Goal: Information Seeking & Learning: Find specific fact

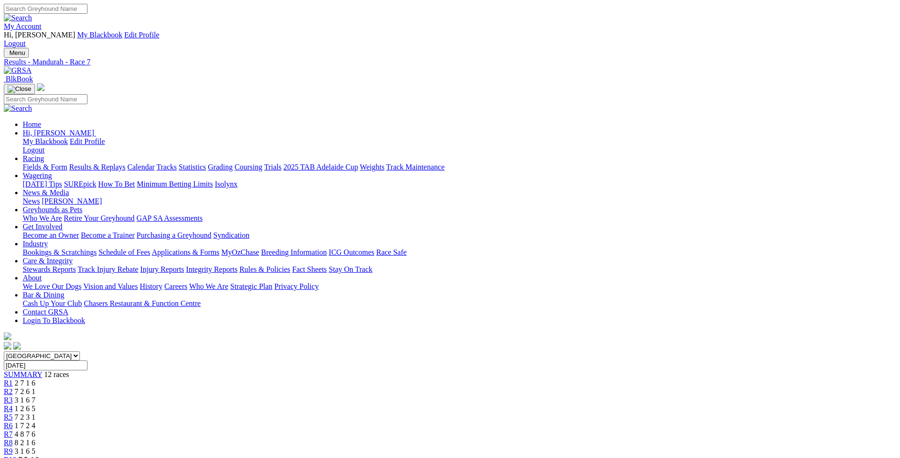
click at [67, 163] on link "Fields & Form" at bounding box center [45, 167] width 44 height 8
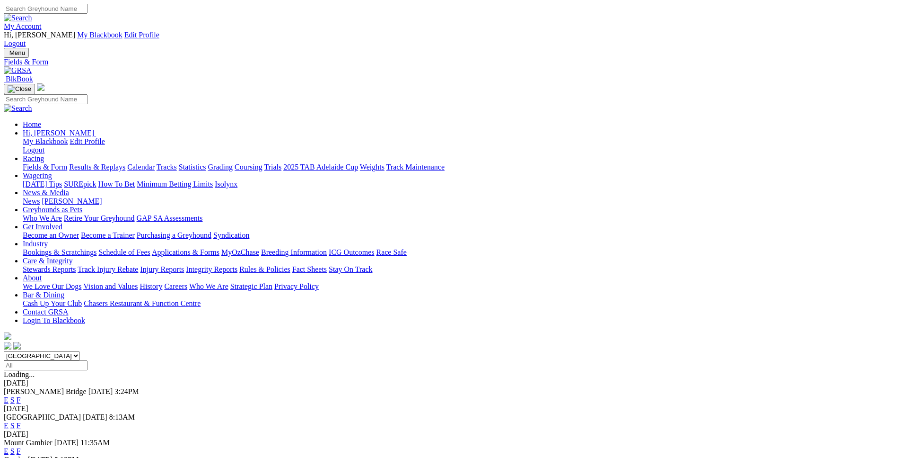
click at [4, 351] on select "South Australia New South Wales Northern Territory Queensland Tasmania Victoria…" at bounding box center [42, 355] width 76 height 9
select select "WA"
click option "[GEOGRAPHIC_DATA]" at bounding box center [0, 0] width 0 height 0
click at [9, 396] on link "E" at bounding box center [6, 400] width 5 height 8
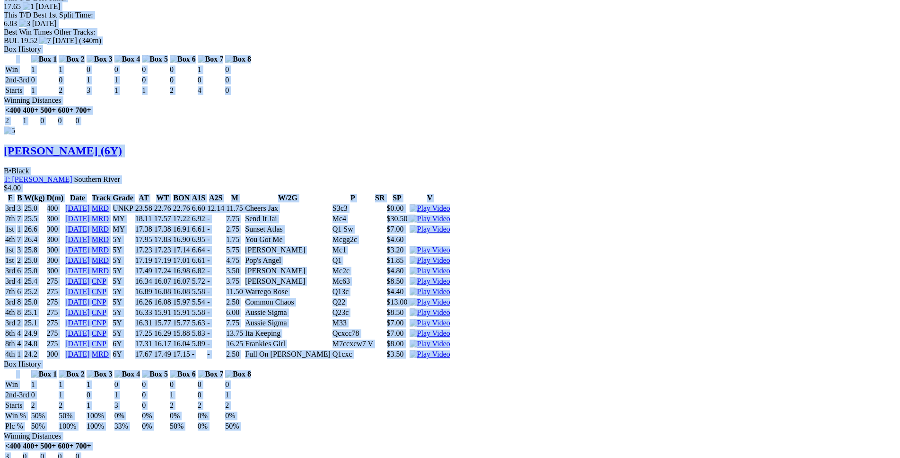
scroll to position [4295, 0]
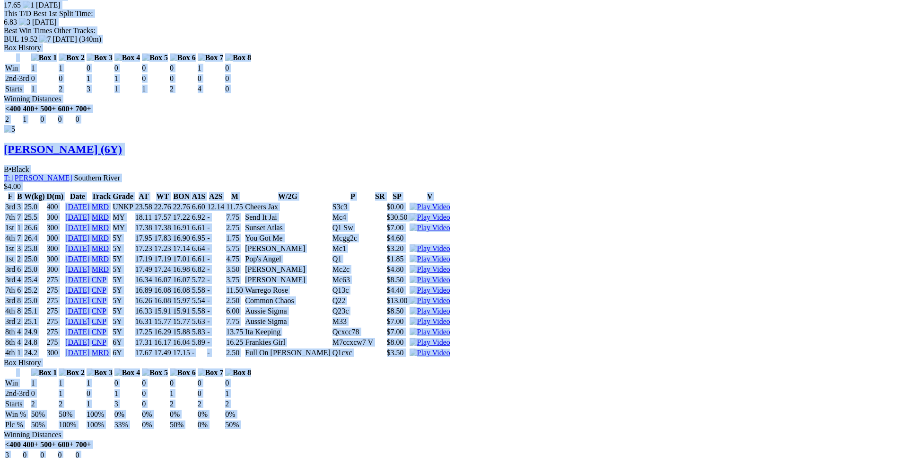
drag, startPoint x: 140, startPoint y: 216, endPoint x: 751, endPoint y: 317, distance: 619.6
copy div "Flying Goldwing (6Y) B • Fawn T: Lexia Isaac Harrisdale $2.20 F B W(kg) D(m) Da…"
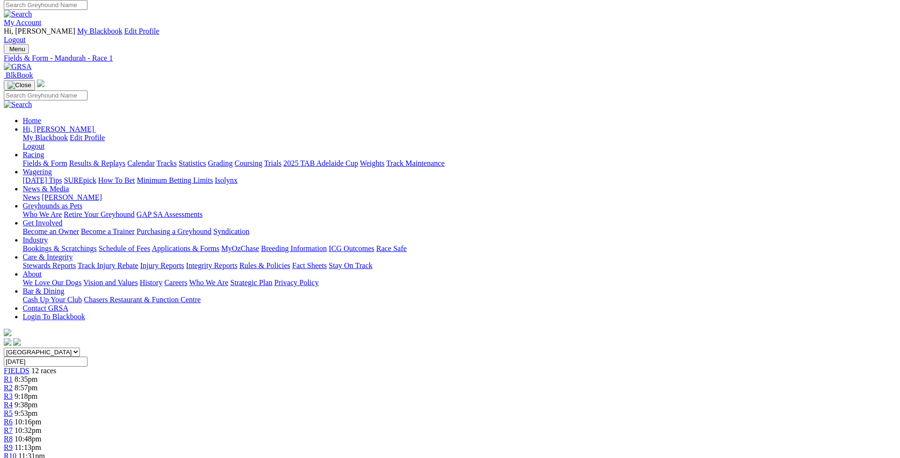
scroll to position [0, 0]
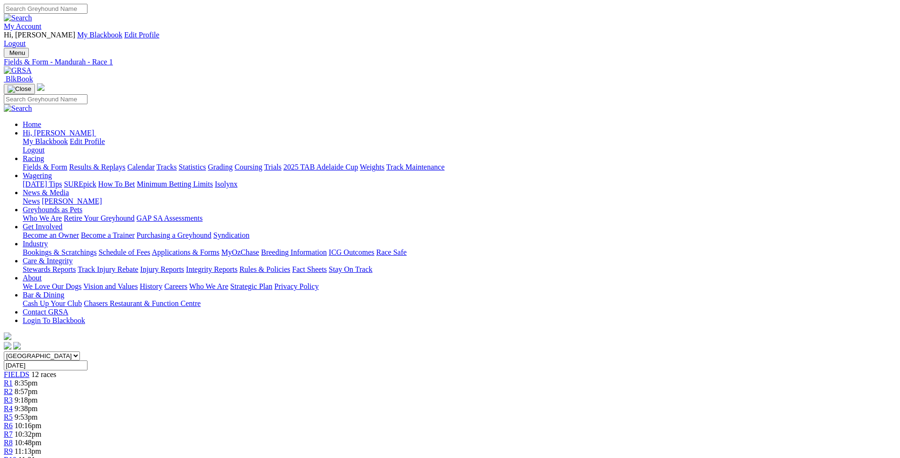
click at [38, 387] on span "8:57pm" at bounding box center [26, 391] width 23 height 8
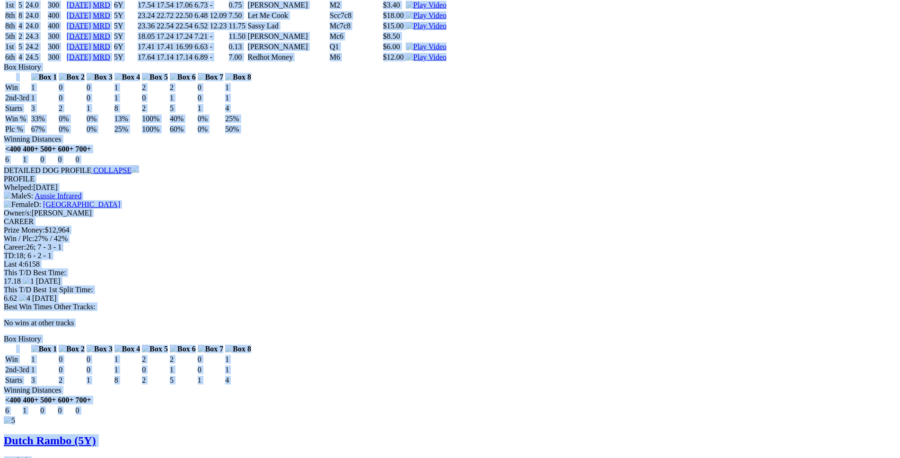
scroll to position [4681, 0]
drag, startPoint x: 137, startPoint y: 47, endPoint x: 754, endPoint y: 219, distance: 640.0
copy div "Turk's Dream (5Y) B • Black T: Justin Wood Nambeelup $6.50 F B W(kg) D(m) Date …"
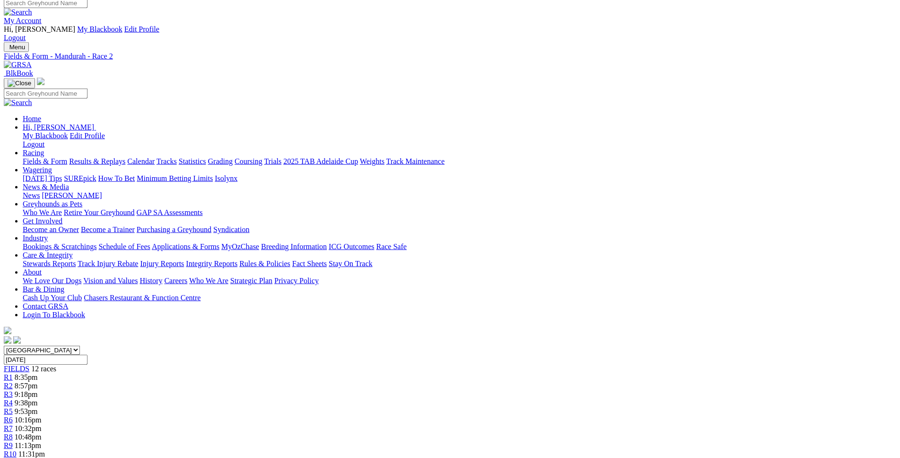
scroll to position [0, 0]
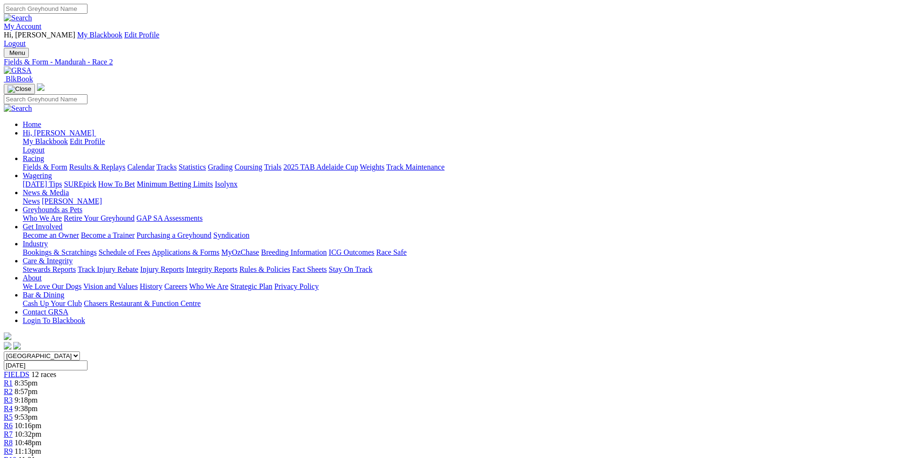
click at [315, 396] on div "R3 9:18pm" at bounding box center [450, 400] width 893 height 9
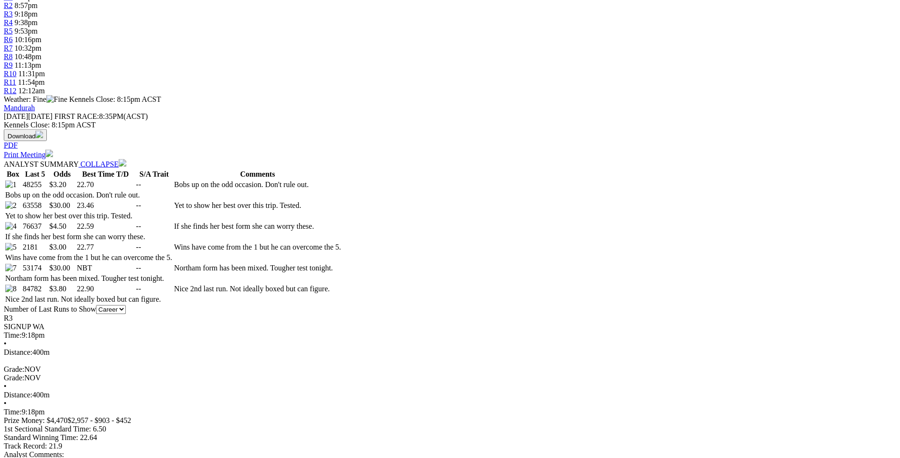
scroll to position [386, 0]
drag, startPoint x: 136, startPoint y: 103, endPoint x: 179, endPoint y: 122, distance: 47.0
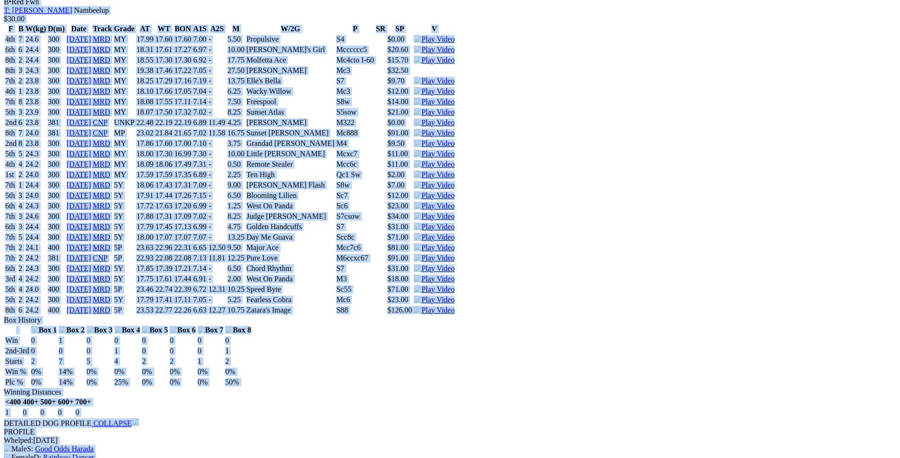
drag, startPoint x: 139, startPoint y: 109, endPoint x: 725, endPoint y: 306, distance: 619.0
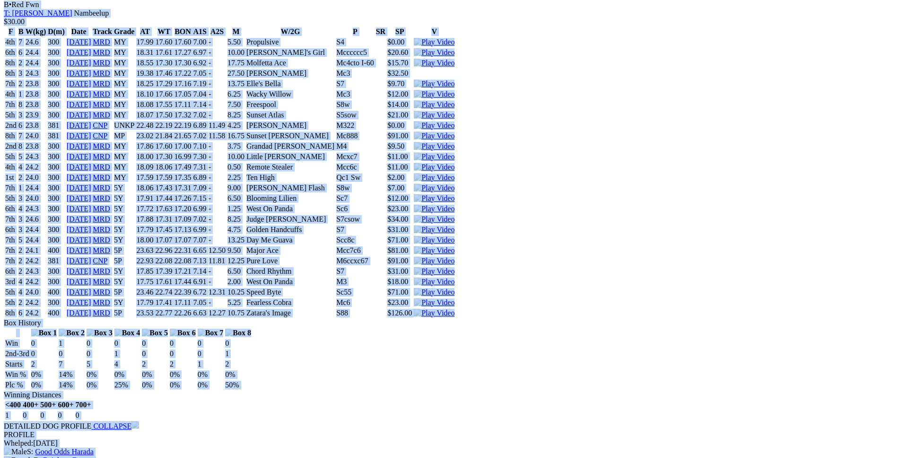
scroll to position [1596, 0]
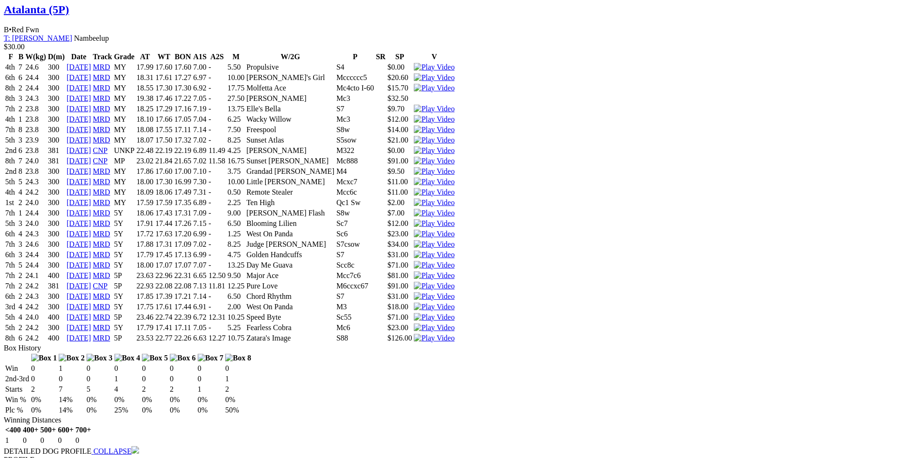
drag, startPoint x: 737, startPoint y: 260, endPoint x: 742, endPoint y: 99, distance: 161.0
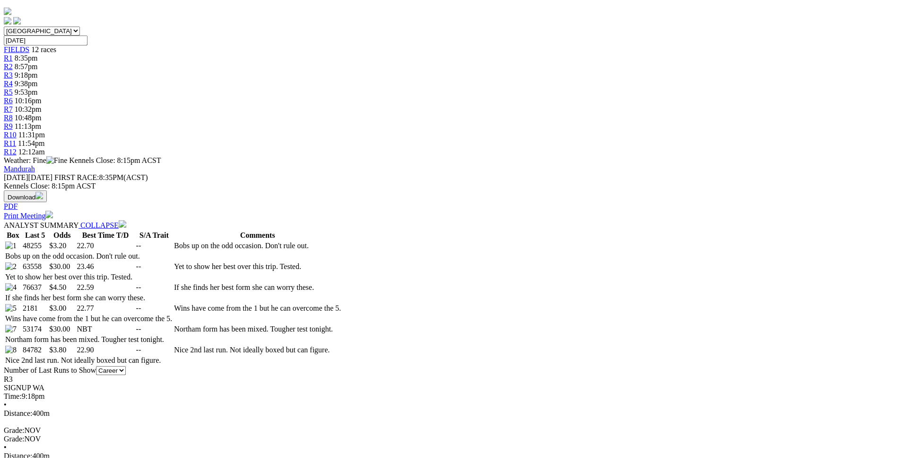
scroll to position [325, 0]
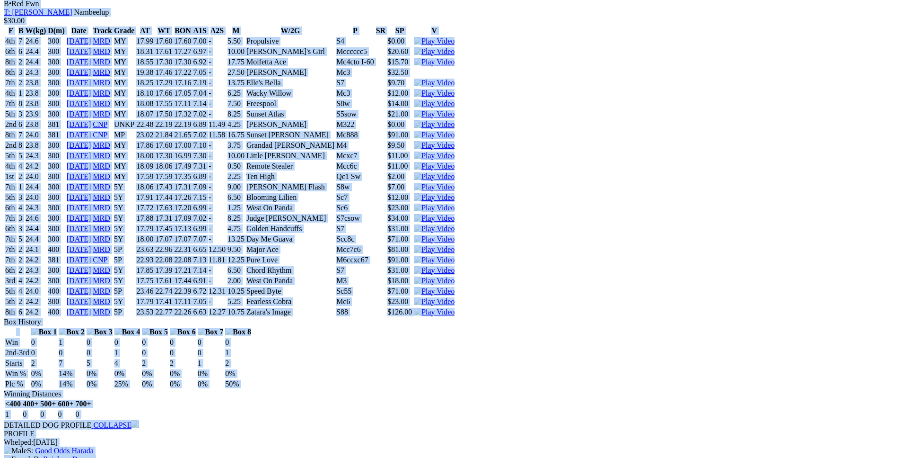
scroll to position [1628, 0]
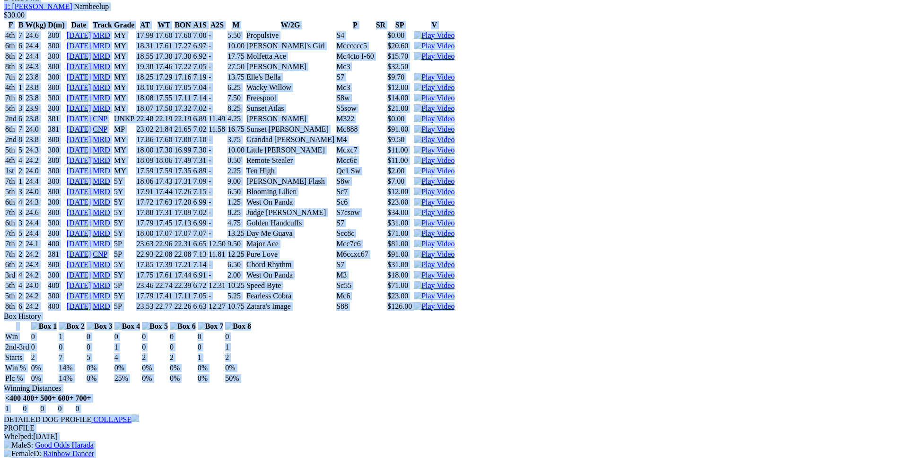
drag, startPoint x: 135, startPoint y: 169, endPoint x: 757, endPoint y: 85, distance: 627.0
copy div "Toxic Park (5P) D • Black T: [PERSON_NAME] $3.20 F B W(kg) D(m) Date Track Grad…"
